Goal: Information Seeking & Learning: Learn about a topic

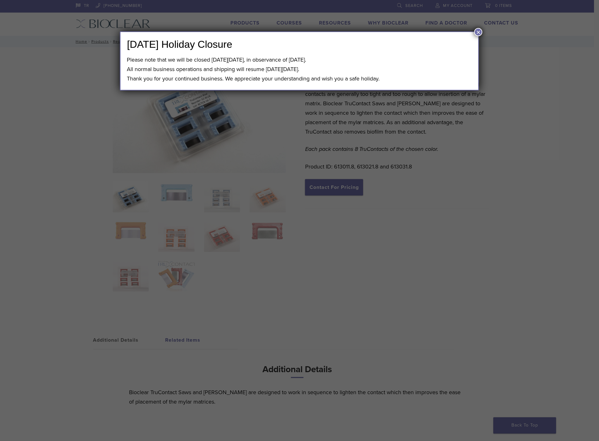
click at [470, 180] on div "[DATE] Holiday Closure Please note that we will be closed [DATE][DATE], in obse…" at bounding box center [299, 220] width 599 height 441
drag, startPoint x: 477, startPoint y: 29, endPoint x: 459, endPoint y: 42, distance: 23.0
click at [477, 30] on button "×" at bounding box center [479, 32] width 8 height 8
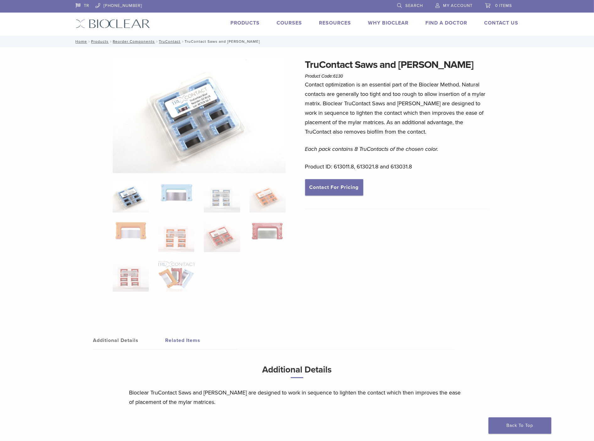
click at [188, 106] on img at bounding box center [199, 115] width 173 height 116
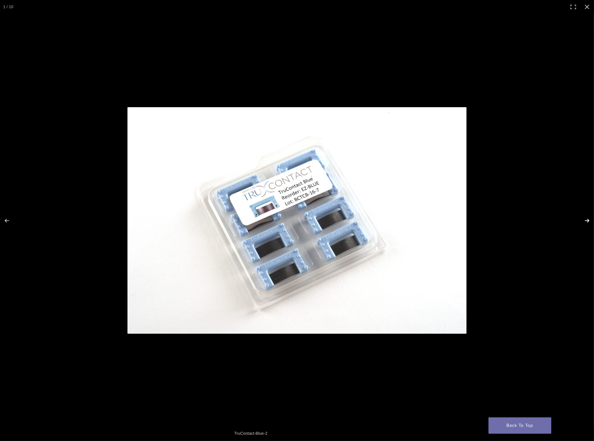
click at [589, 218] on button "Next (arrow right)" at bounding box center [583, 220] width 22 height 31
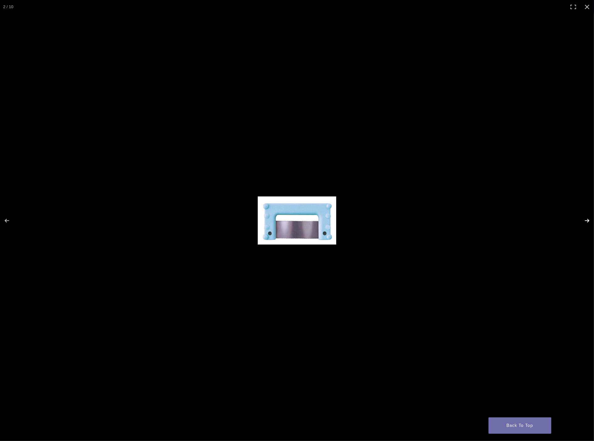
click at [589, 218] on button "Next (arrow right)" at bounding box center [583, 220] width 22 height 31
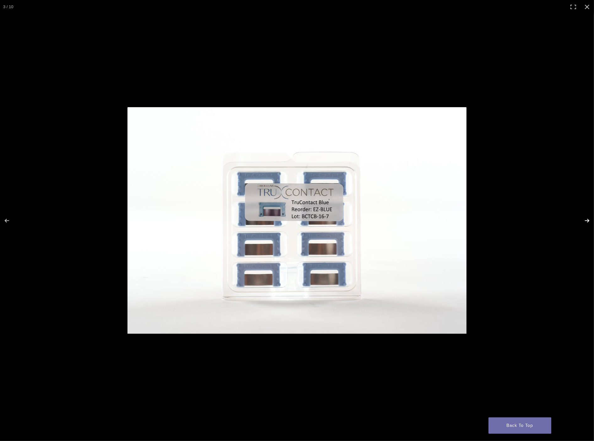
click at [587, 215] on button "Next (arrow right)" at bounding box center [583, 220] width 22 height 31
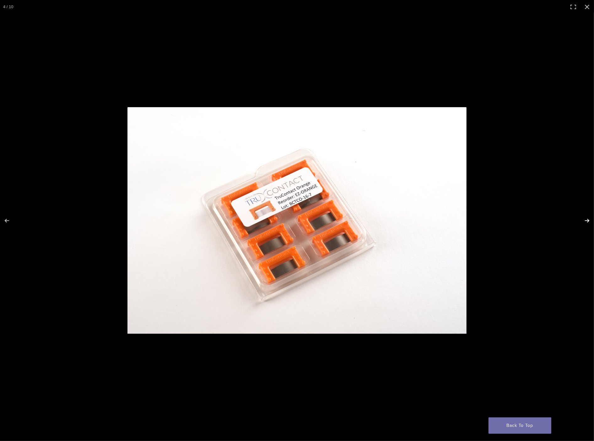
click at [588, 220] on button "Next (arrow right)" at bounding box center [583, 220] width 22 height 31
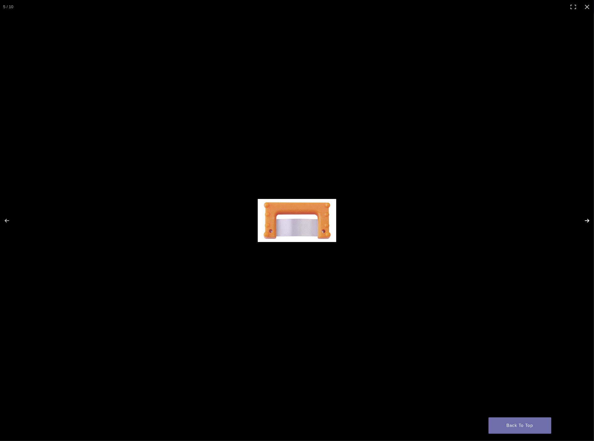
click at [588, 220] on button "Next (arrow right)" at bounding box center [583, 220] width 22 height 31
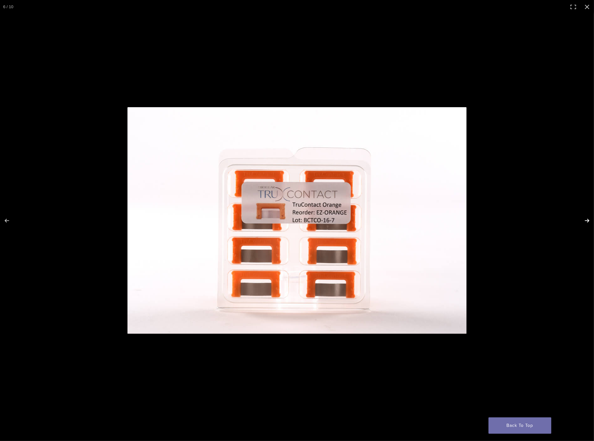
click at [585, 220] on button "Next (arrow right)" at bounding box center [583, 220] width 22 height 31
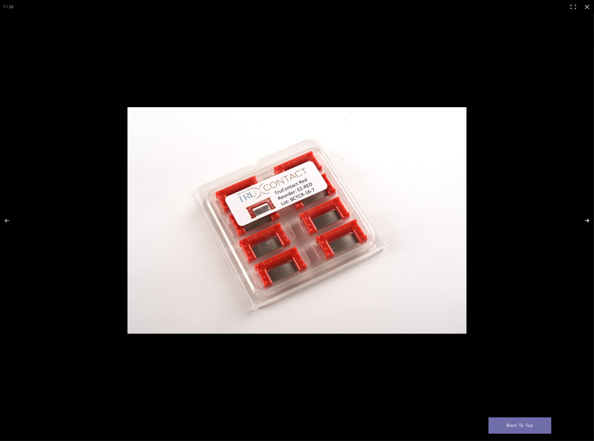
click at [588, 221] on button "Next (arrow right)" at bounding box center [583, 220] width 22 height 31
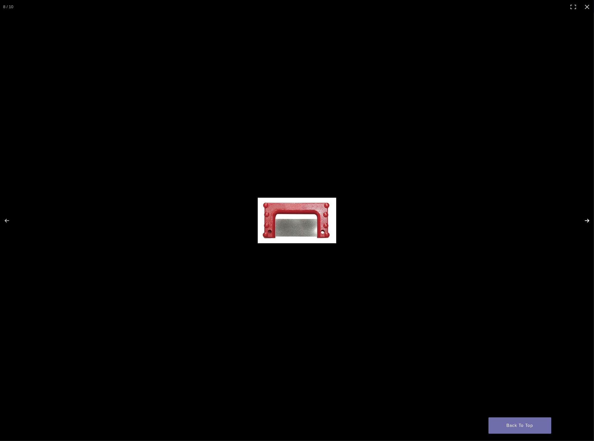
click at [588, 221] on button "Next (arrow right)" at bounding box center [583, 220] width 22 height 31
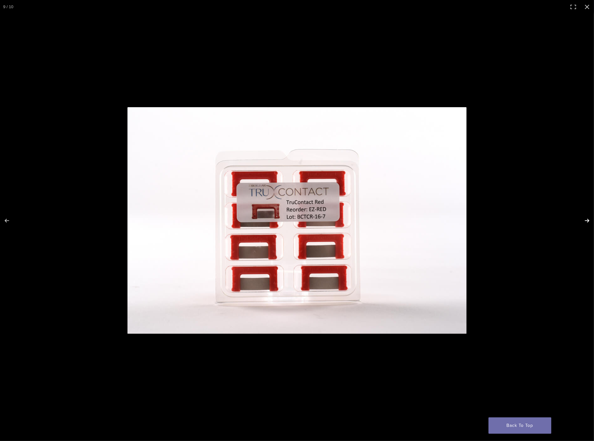
click at [588, 224] on button "Next (arrow right)" at bounding box center [583, 220] width 22 height 31
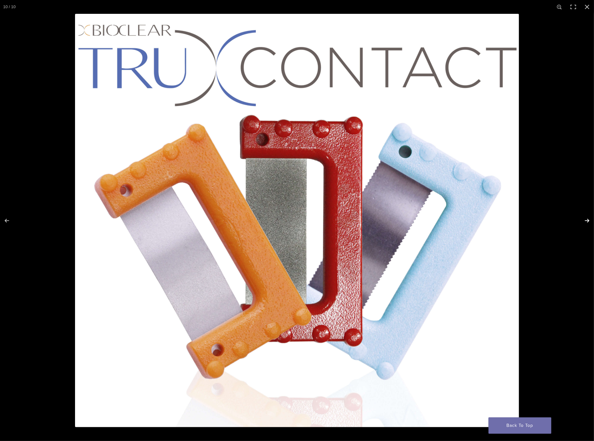
click at [588, 224] on button "Next (arrow right)" at bounding box center [583, 220] width 22 height 31
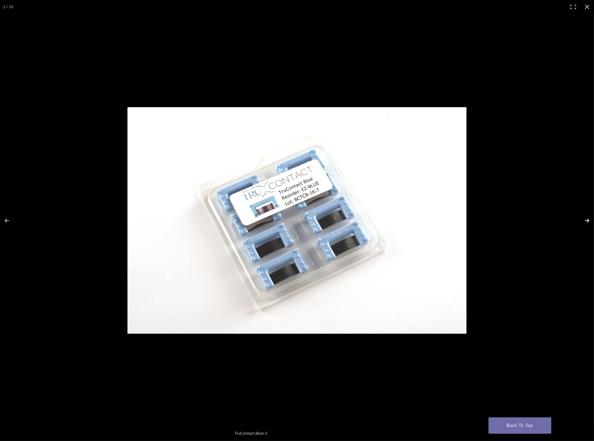
click at [588, 224] on button "Next (arrow right)" at bounding box center [583, 220] width 22 height 31
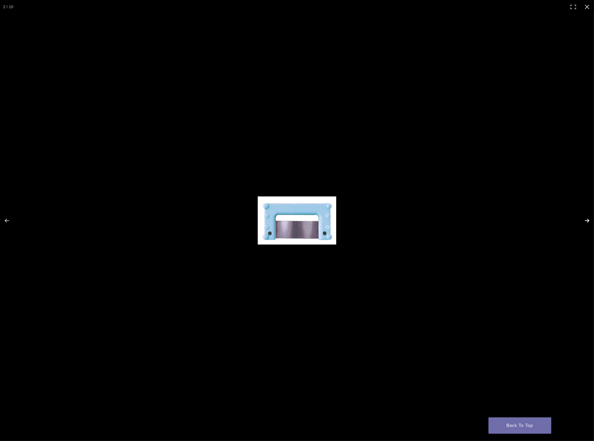
click at [588, 224] on button "Next (arrow right)" at bounding box center [583, 220] width 22 height 31
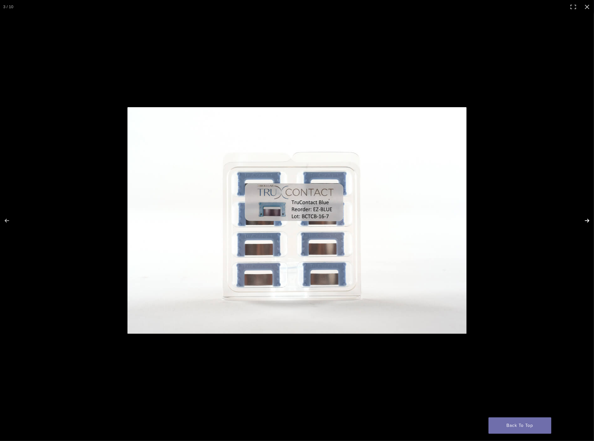
click at [588, 224] on button "Next (arrow right)" at bounding box center [583, 220] width 22 height 31
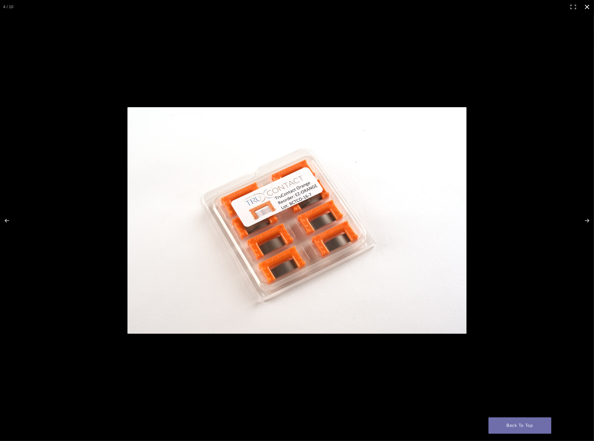
click at [586, 4] on button "Close (Esc)" at bounding box center [588, 7] width 14 height 14
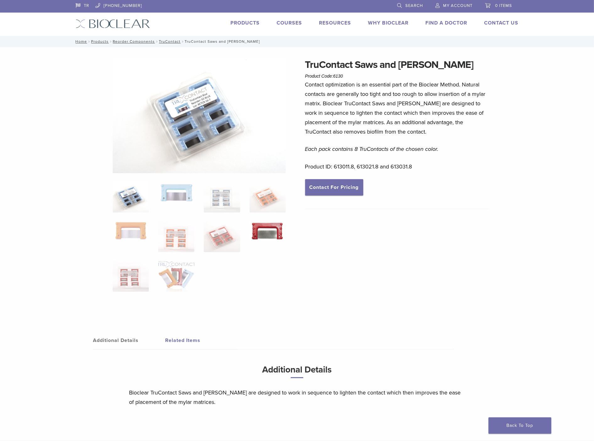
click at [261, 243] on li at bounding box center [268, 236] width 36 height 31
click at [278, 228] on img at bounding box center [268, 231] width 36 height 21
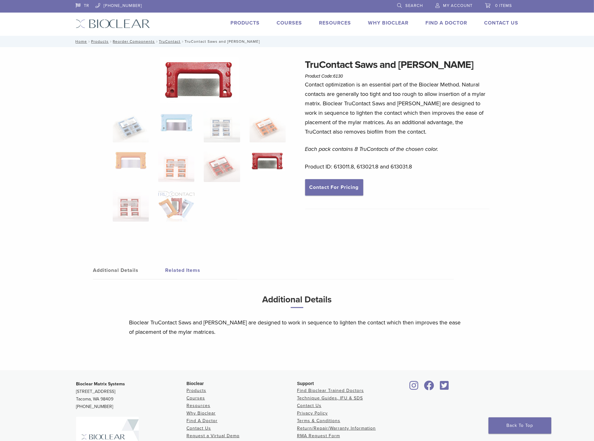
click at [226, 86] on img at bounding box center [199, 80] width 79 height 46
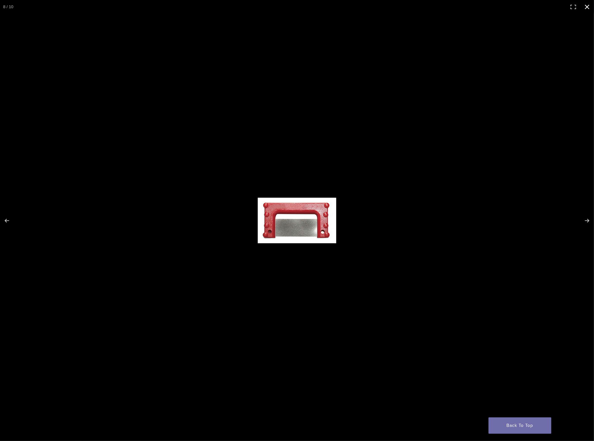
click at [585, 6] on button "Close (Esc)" at bounding box center [588, 7] width 14 height 14
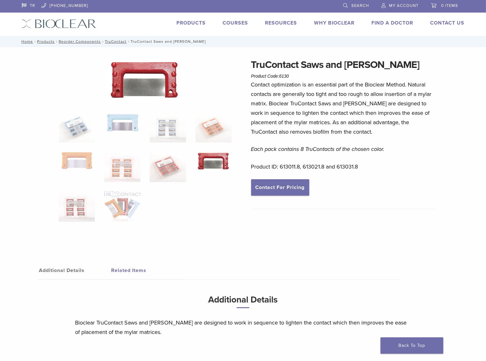
click at [361, 218] on div "TruContact Saws and [PERSON_NAME] Product Code: 6130 $ 88.79 – $ 100.31 Price r…" at bounding box center [343, 152] width 185 height 191
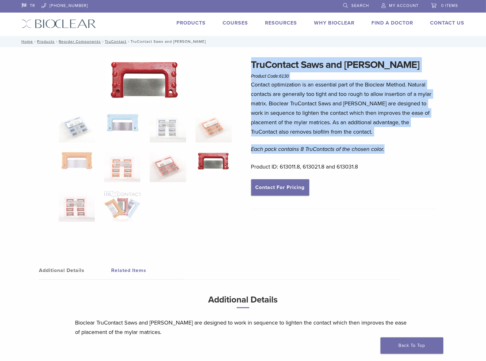
drag, startPoint x: 253, startPoint y: 62, endPoint x: 396, endPoint y: 145, distance: 165.9
click at [396, 145] on div "TruContact Saws and [PERSON_NAME] Product Code: 6130 $ 88.79 – $ 100.31 Price r…" at bounding box center [343, 152] width 185 height 191
copy div "TruContact Saws and [PERSON_NAME] Product Code: 6130 $ 88.79 – $ 100.31 Price r…"
click at [73, 273] on link "Additional Details" at bounding box center [75, 270] width 72 height 18
click at [135, 270] on link "Related Items" at bounding box center [147, 270] width 72 height 18
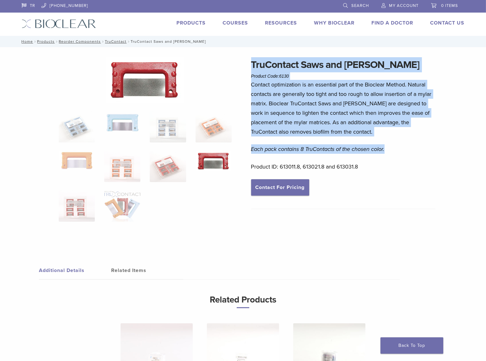
click at [79, 272] on link "Additional Details" at bounding box center [75, 270] width 72 height 18
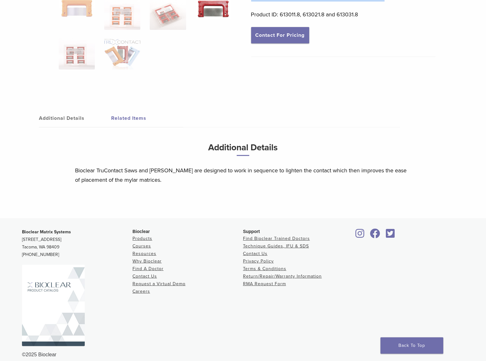
scroll to position [159, 0]
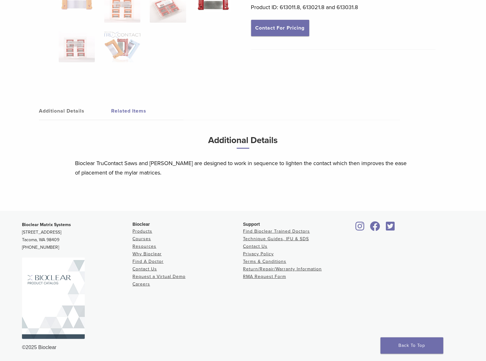
click at [138, 112] on link "Related Items" at bounding box center [147, 111] width 72 height 18
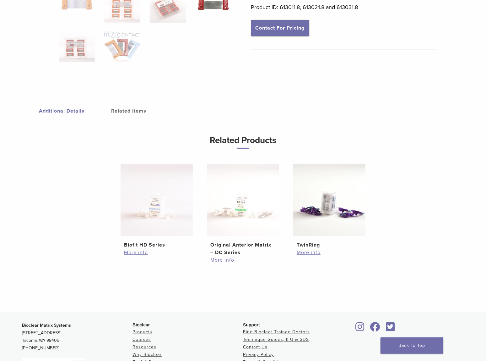
click at [77, 107] on link "Additional Details" at bounding box center [75, 111] width 72 height 18
